Goal: Task Accomplishment & Management: Use online tool/utility

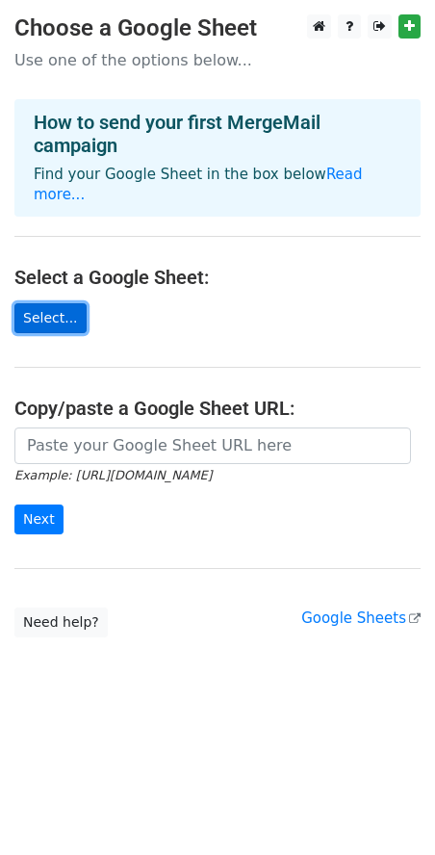
click at [56, 312] on link "Select..." at bounding box center [50, 318] width 72 height 30
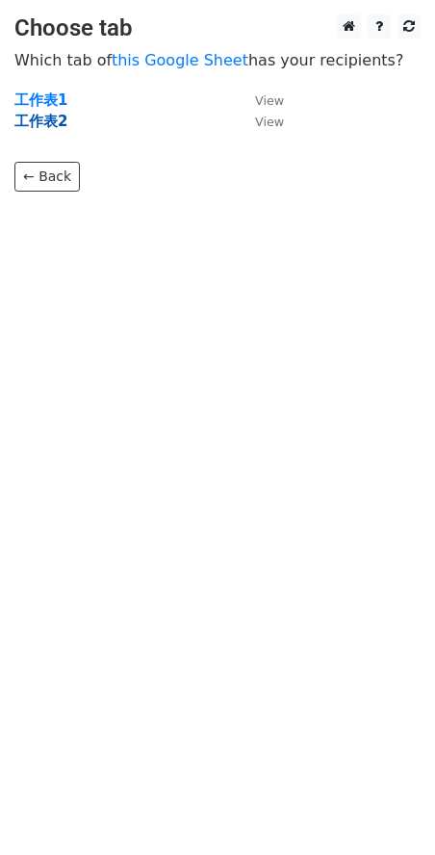
click at [52, 119] on strong "工作表2" at bounding box center [40, 121] width 53 height 17
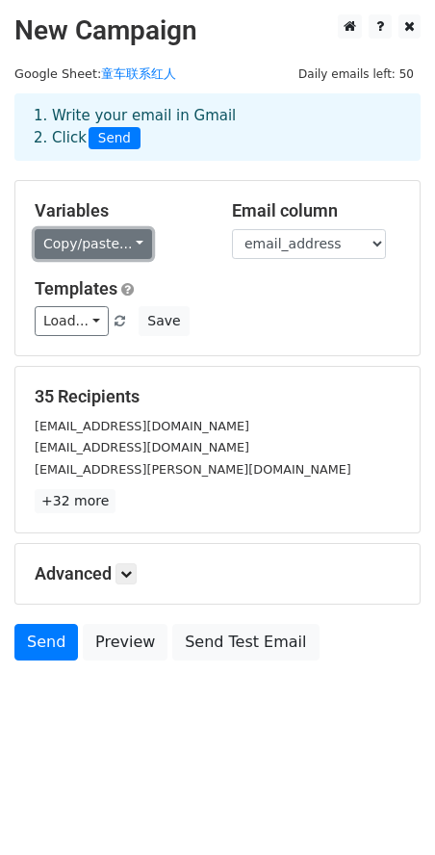
click at [118, 240] on link "Copy/paste..." at bounding box center [94, 244] width 118 height 30
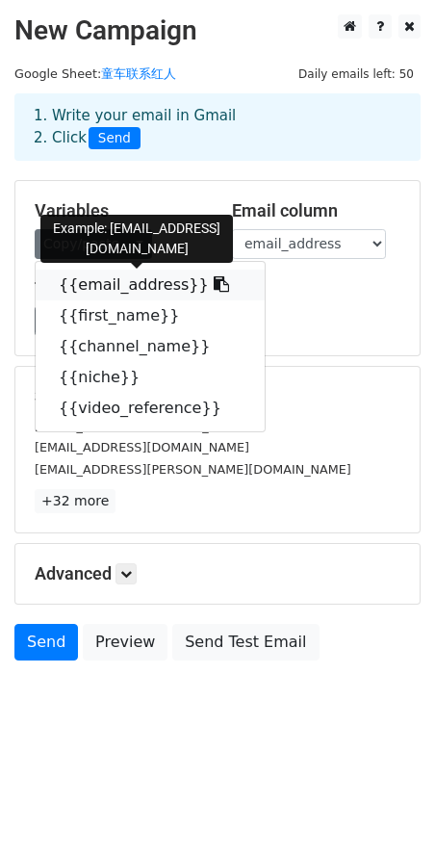
click at [123, 285] on link "{{email_address}}" at bounding box center [150, 285] width 229 height 31
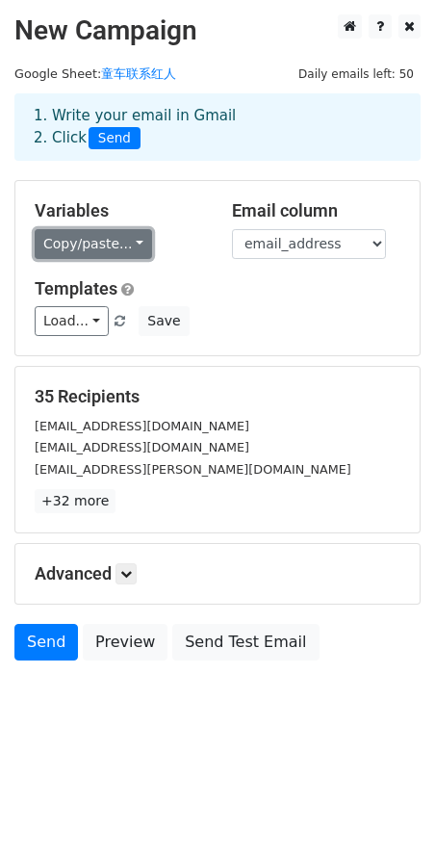
click at [138, 243] on link "Copy/paste..." at bounding box center [94, 244] width 118 height 30
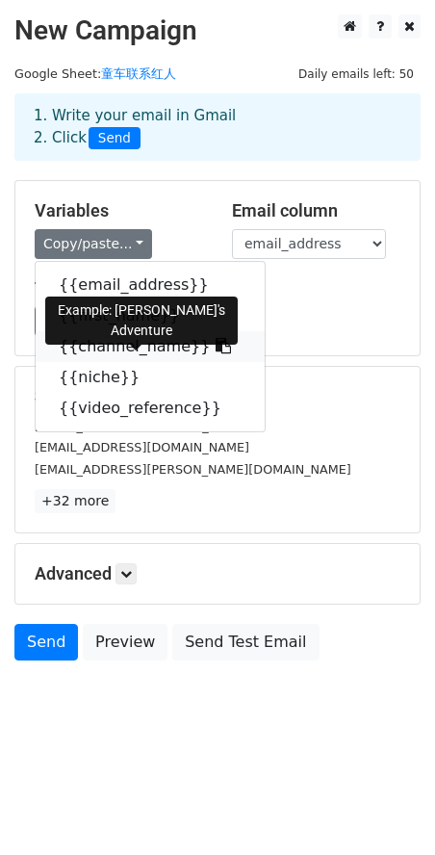
click at [162, 350] on link "{{channel_name}}" at bounding box center [150, 346] width 229 height 31
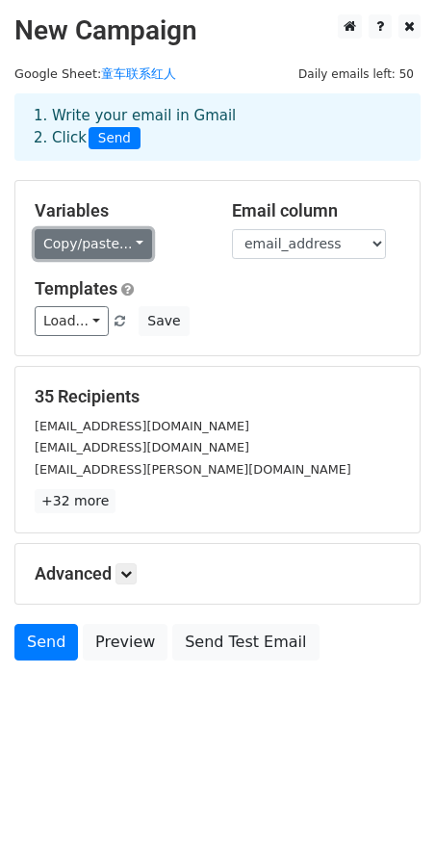
click at [137, 241] on link "Copy/paste..." at bounding box center [94, 244] width 118 height 30
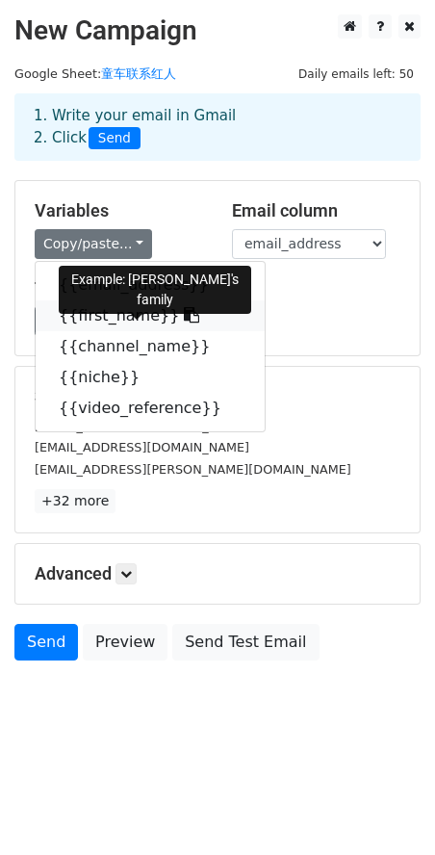
click at [130, 317] on link "{{first_name}}" at bounding box center [150, 316] width 229 height 31
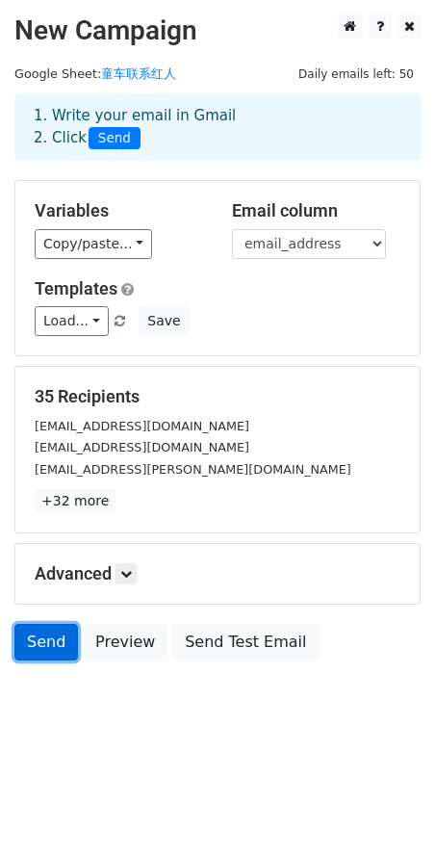
click at [50, 654] on link "Send" at bounding box center [46, 642] width 64 height 37
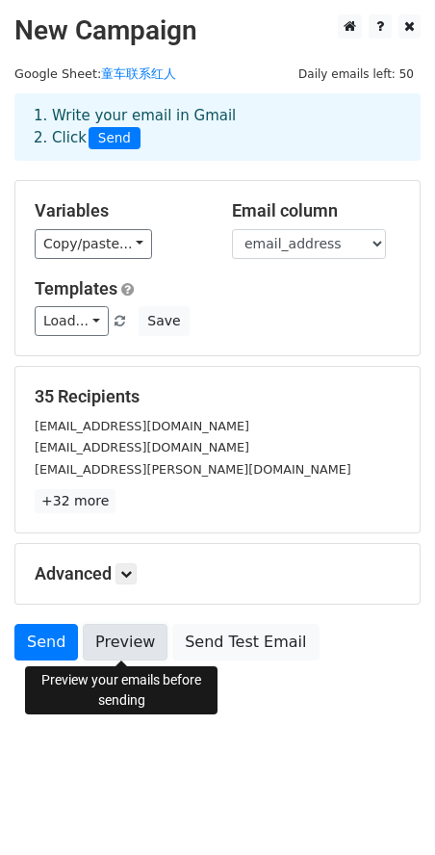
click at [118, 641] on link "Preview" at bounding box center [125, 642] width 85 height 37
click at [115, 642] on link "Preview" at bounding box center [125, 642] width 85 height 37
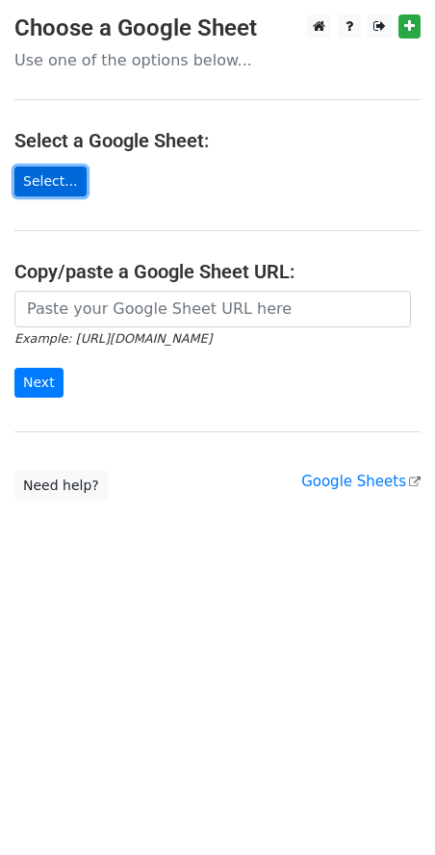
click at [65, 184] on link "Select..." at bounding box center [50, 182] width 72 height 30
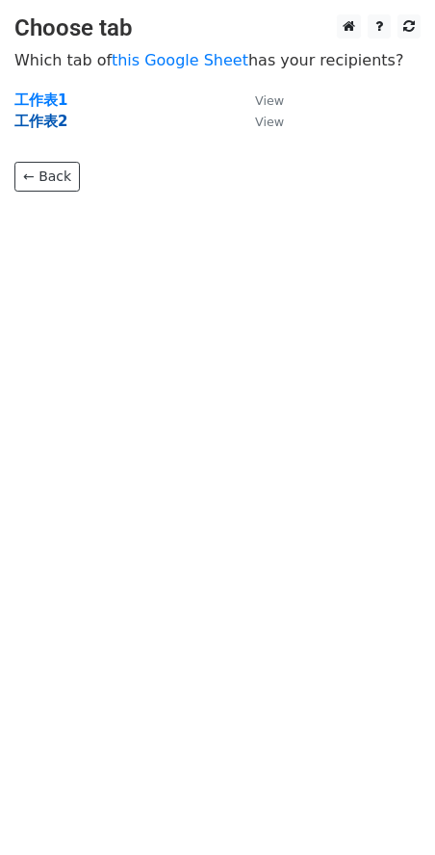
click at [58, 118] on strong "工作表2" at bounding box center [40, 121] width 53 height 17
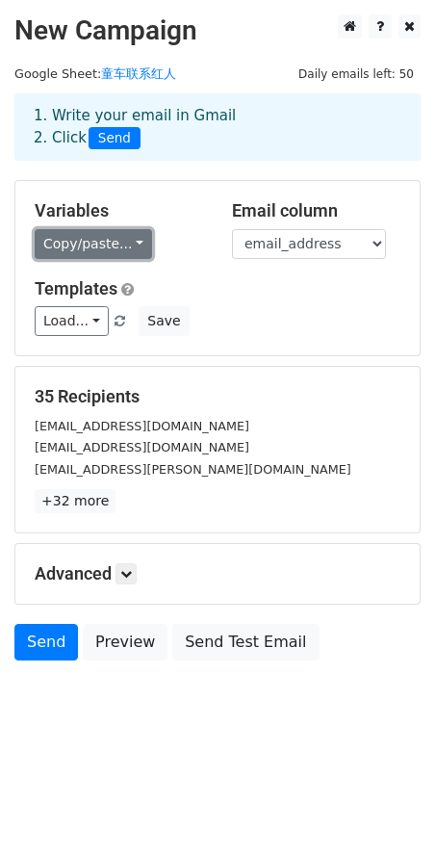
click at [126, 245] on link "Copy/paste..." at bounding box center [94, 244] width 118 height 30
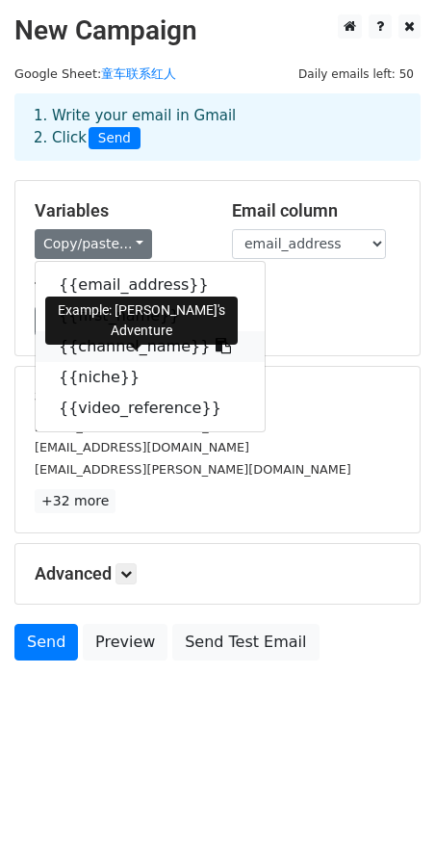
click at [110, 345] on link "{{channel_name}}" at bounding box center [150, 346] width 229 height 31
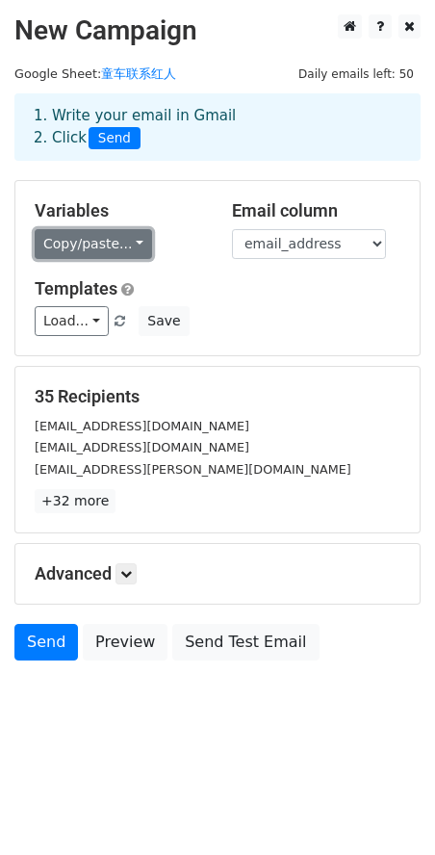
click at [137, 243] on link "Copy/paste..." at bounding box center [94, 244] width 118 height 30
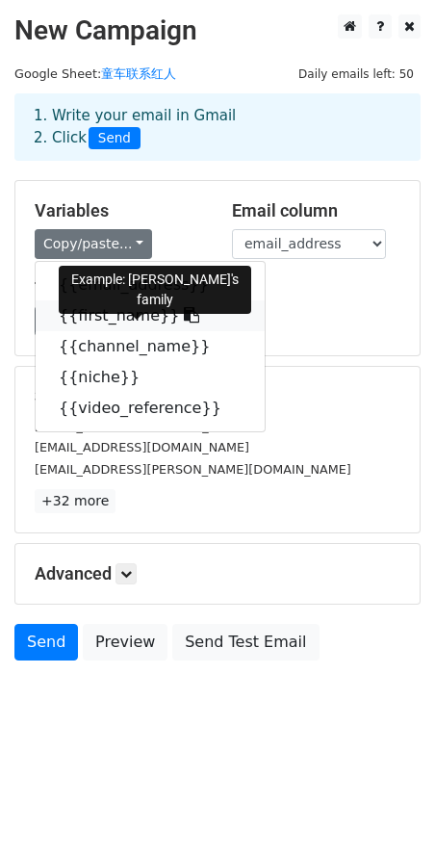
click at [122, 313] on link "{{first_name}}" at bounding box center [150, 316] width 229 height 31
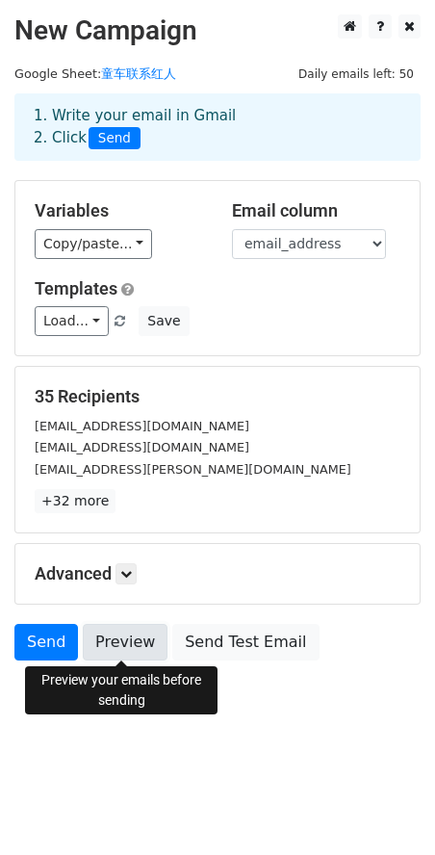
click at [127, 637] on link "Preview" at bounding box center [125, 642] width 85 height 37
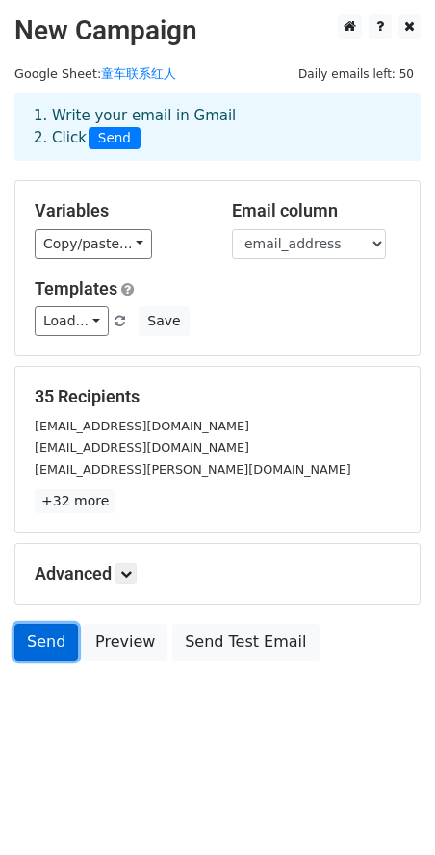
click at [52, 635] on link "Send" at bounding box center [46, 642] width 64 height 37
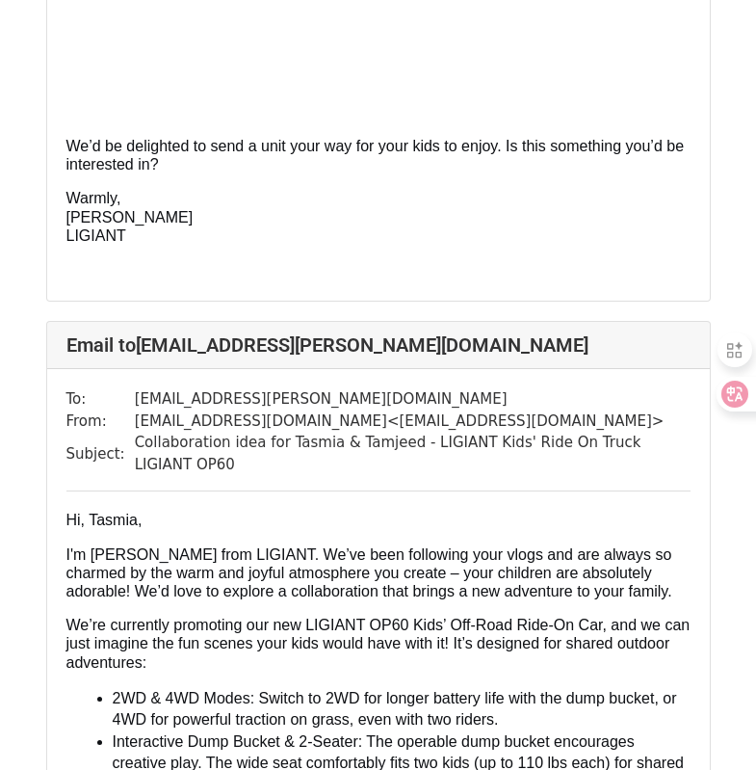
scroll to position [2119, 0]
